Goal: Find specific page/section: Find specific page/section

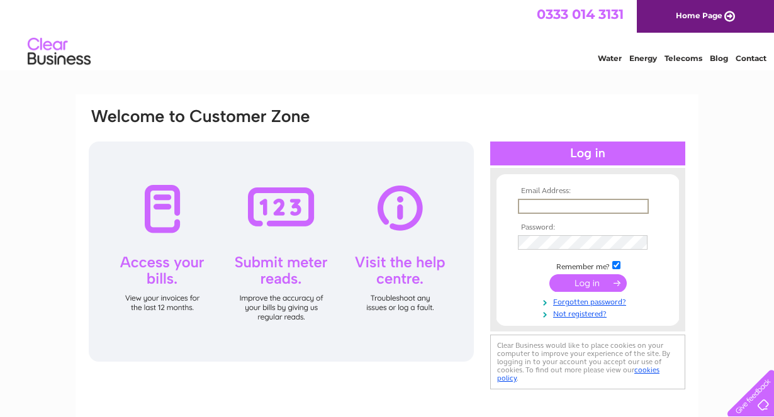
type input "[EMAIL_ADDRESS][DOMAIN_NAME]"
click at [580, 281] on input "submit" at bounding box center [587, 282] width 77 height 18
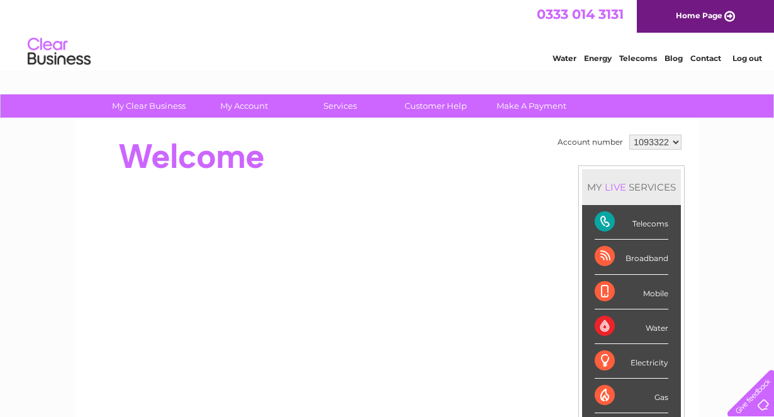
click at [705, 58] on link "Contact" at bounding box center [705, 57] width 31 height 9
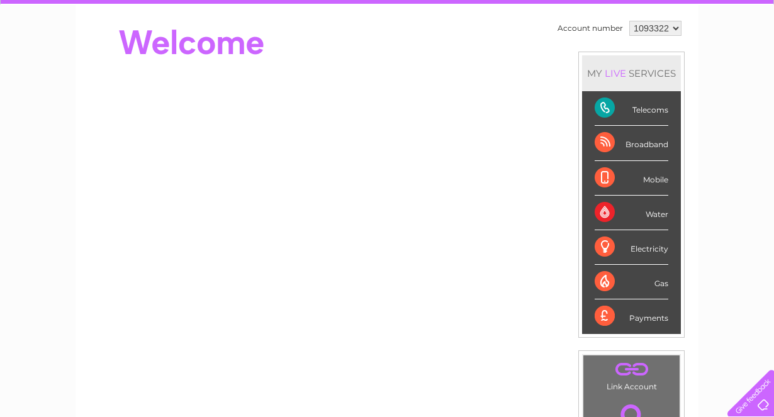
scroll to position [47, 0]
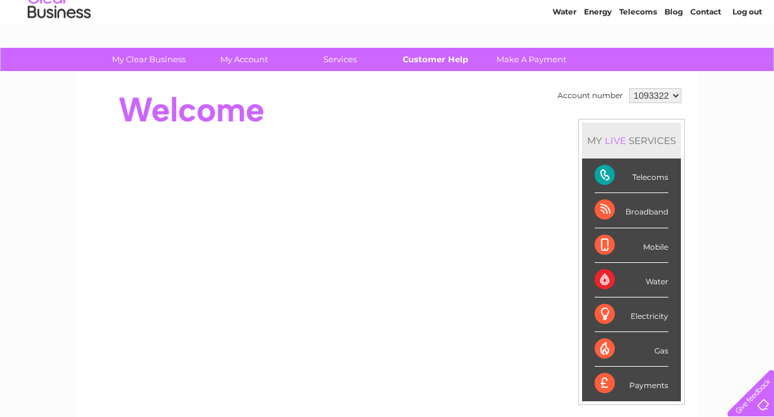
click at [436, 64] on link "Customer Help" at bounding box center [436, 59] width 104 height 23
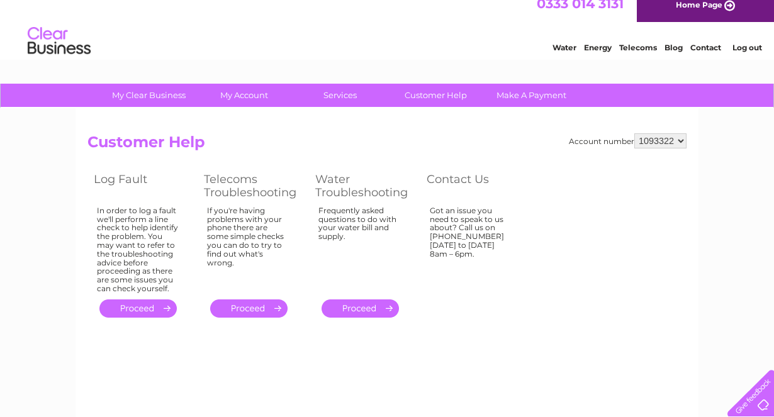
scroll to position [11, 0]
